Goal: Task Accomplishment & Management: Use online tool/utility

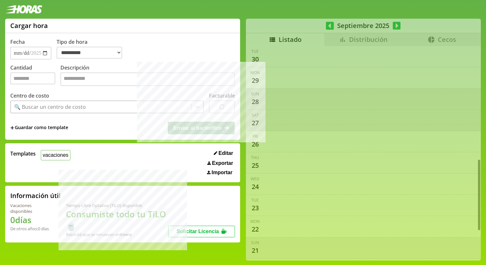
select select "**********"
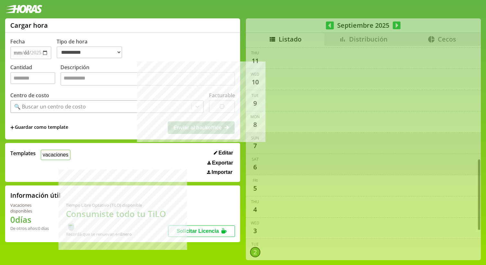
scroll to position [419, 0]
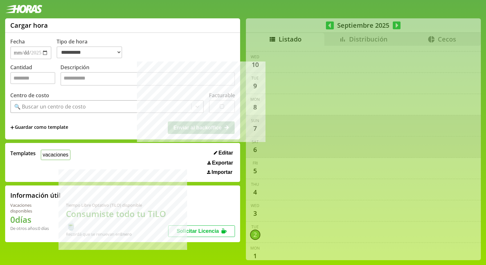
click at [374, 44] on div "**********" at bounding box center [243, 141] width 486 height 247
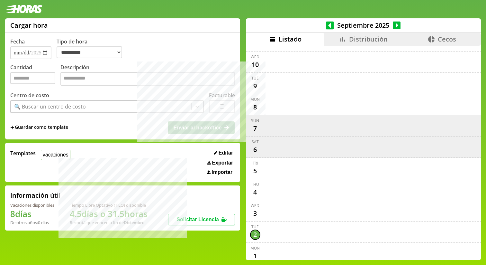
click at [373, 42] on span "Distribución" at bounding box center [368, 39] width 39 height 9
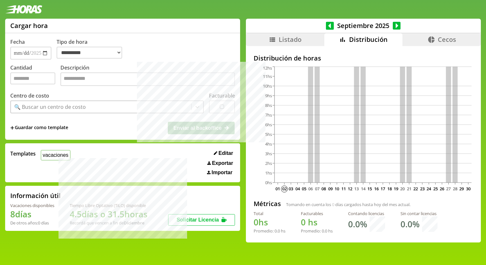
scroll to position [0, 0]
click at [329, 24] on icon at bounding box center [330, 26] width 8 height 8
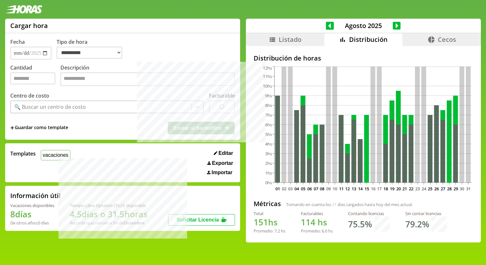
click at [288, 42] on span "Listado" at bounding box center [290, 39] width 23 height 9
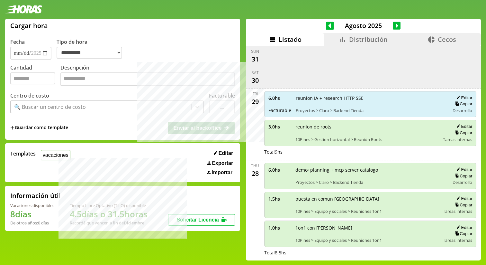
drag, startPoint x: 368, startPoint y: 112, endPoint x: 334, endPoint y: 113, distance: 33.8
click at [334, 113] on span "Proyectos > Claro > Backend Tienda" at bounding box center [371, 110] width 150 height 6
drag, startPoint x: 335, startPoint y: 112, endPoint x: 367, endPoint y: 110, distance: 31.9
click at [367, 110] on span "Proyectos > Claro > Backend Tienda" at bounding box center [371, 110] width 150 height 6
copy span "Backend Tienda"
